Goal: Entertainment & Leisure: Consume media (video, audio)

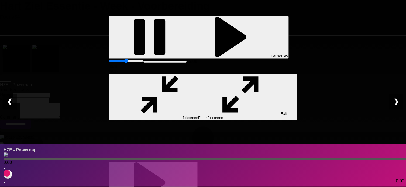
click at [8, 154] on img at bounding box center [6, 154] width 4 height 4
click at [399, 101] on div "❯" at bounding box center [397, 101] width 14 height 16
click at [237, 162] on div at bounding box center [203, 162] width 189 height 0
click at [400, 100] on div "❯" at bounding box center [397, 101] width 14 height 16
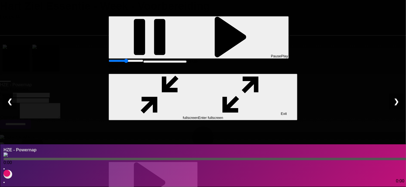
drag, startPoint x: 396, startPoint y: 102, endPoint x: 393, endPoint y: 101, distance: 3.1
click at [396, 102] on div "❯" at bounding box center [397, 101] width 14 height 16
click at [201, 162] on div at bounding box center [203, 162] width 189 height 0
click at [151, 158] on div at bounding box center [207, 159] width 406 height 2
click at [400, 101] on div "❯" at bounding box center [397, 101] width 14 height 16
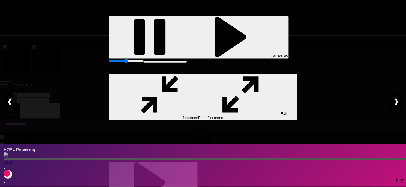
click at [400, 101] on div "❯" at bounding box center [397, 101] width 14 height 16
